Goal: Task Accomplishment & Management: Complete application form

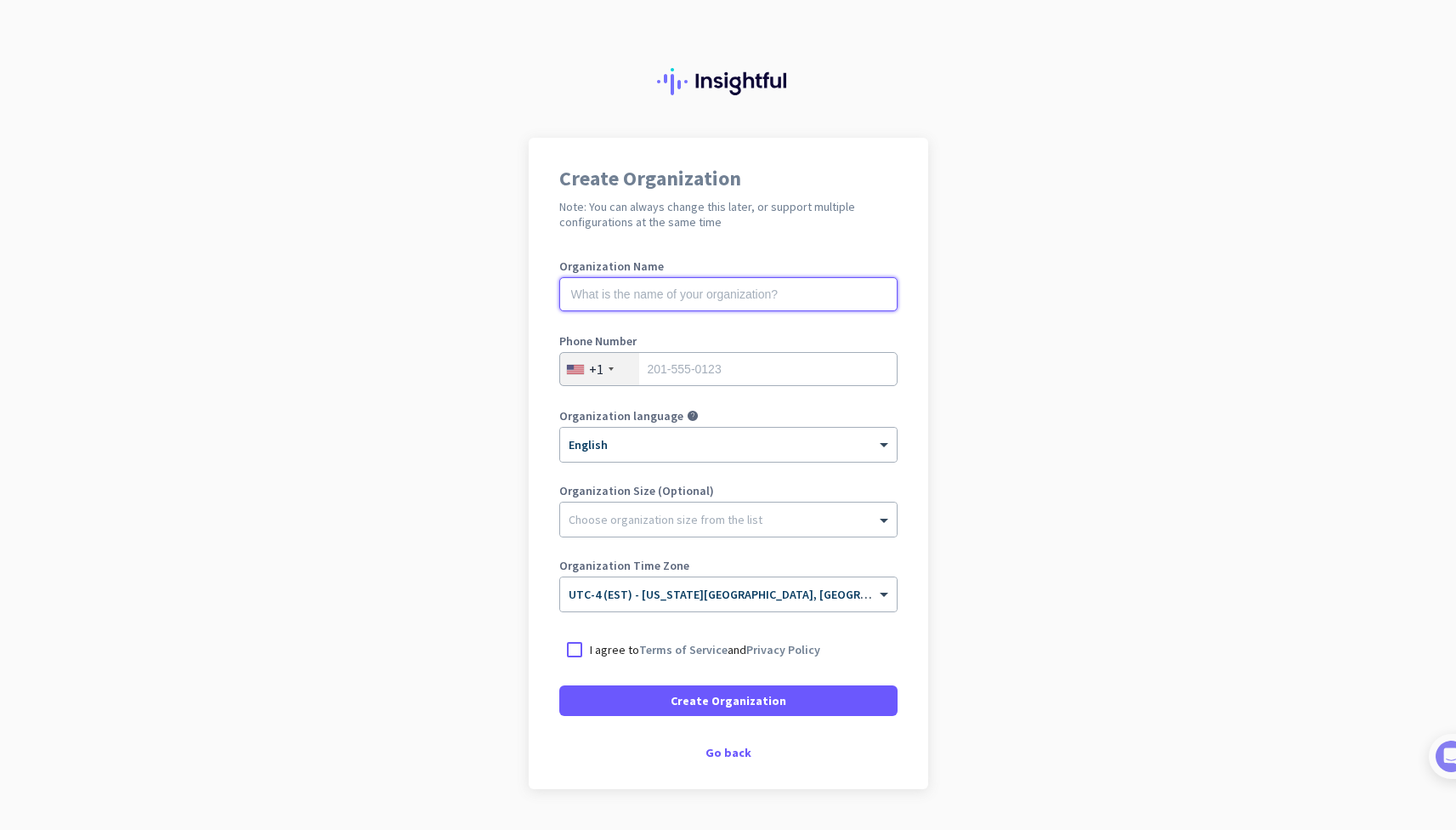
click at [741, 283] on input "text" at bounding box center [729, 294] width 339 height 34
type input "Mercor"
click at [741, 378] on input "tel" at bounding box center [729, 368] width 339 height 34
type input "4804153698"
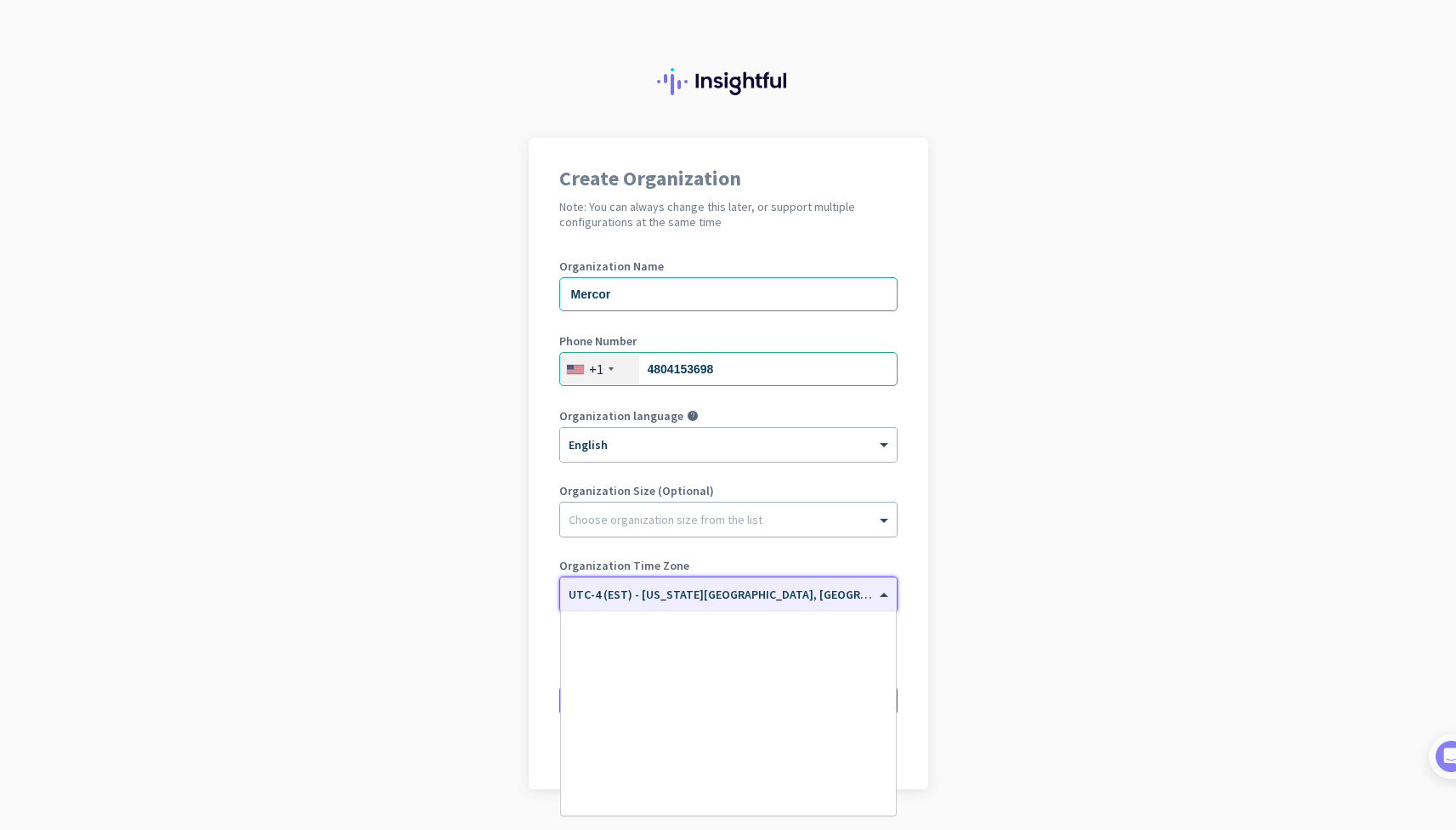
click at [809, 603] on div "× UTC-4 (EST) - [US_STATE][GEOGRAPHIC_DATA], [GEOGRAPHIC_DATA], [GEOGRAPHIC_DAT…" at bounding box center [729, 594] width 337 height 34
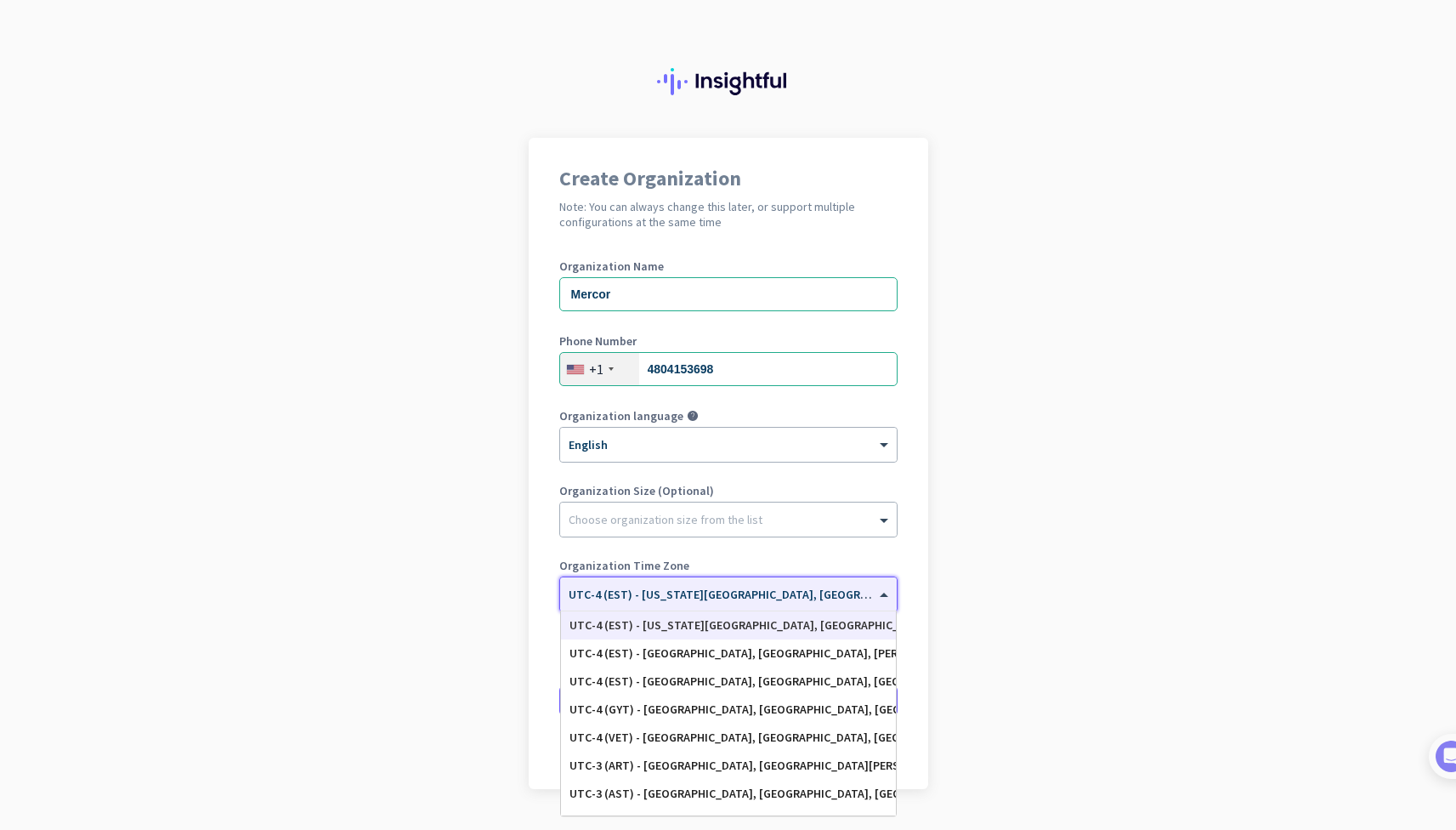
click at [807, 602] on div "× UTC-4 (EST) - [US_STATE][GEOGRAPHIC_DATA], [GEOGRAPHIC_DATA], [GEOGRAPHIC_DAT…" at bounding box center [729, 594] width 337 height 34
click at [782, 592] on input "text" at bounding box center [711, 588] width 285 height 13
click at [783, 624] on div "UTC-4 (EST) - [US_STATE][GEOGRAPHIC_DATA], [GEOGRAPHIC_DATA], [GEOGRAPHIC_DATA]…" at bounding box center [728, 625] width 318 height 15
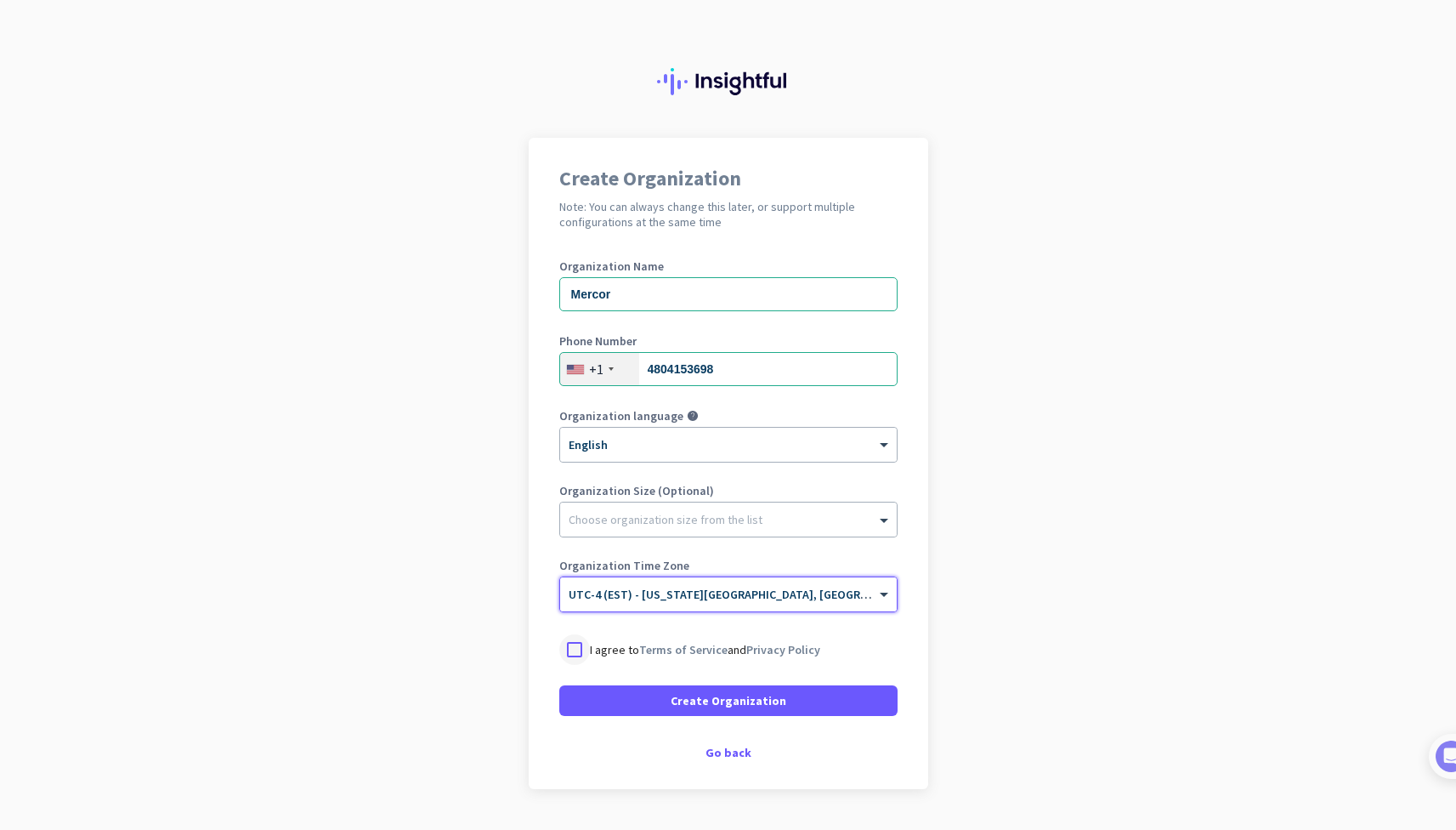
click at [567, 652] on div at bounding box center [574, 649] width 31 height 31
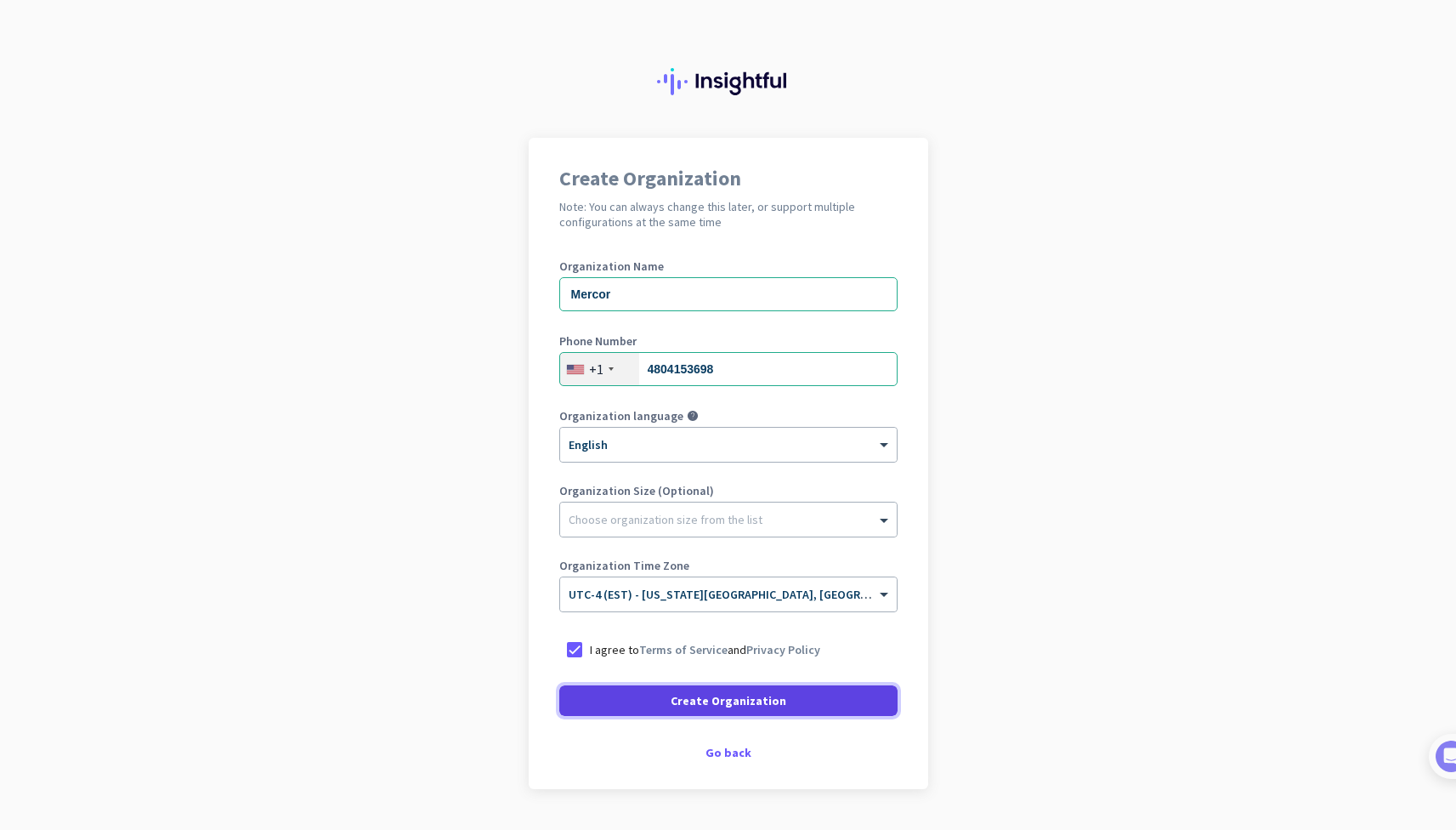
click at [613, 693] on span at bounding box center [729, 700] width 339 height 41
